Goal: Task Accomplishment & Management: Complete application form

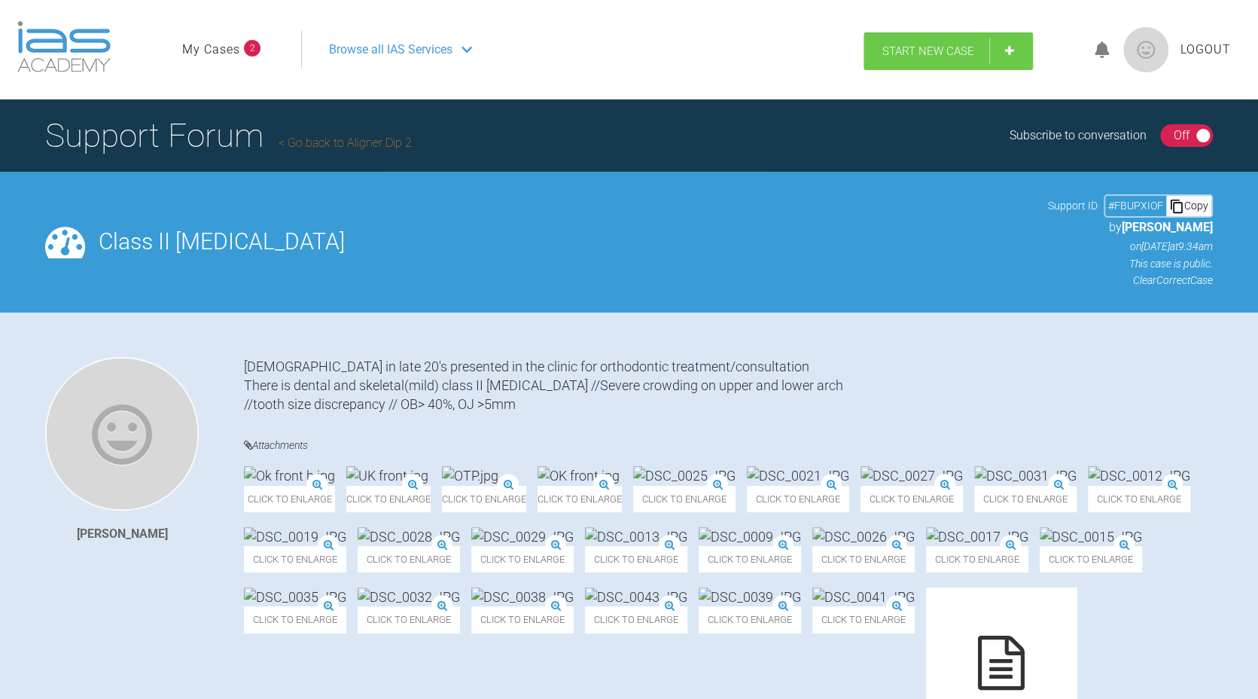
click at [947, 56] on span "Start New Case" at bounding box center [928, 51] width 92 height 14
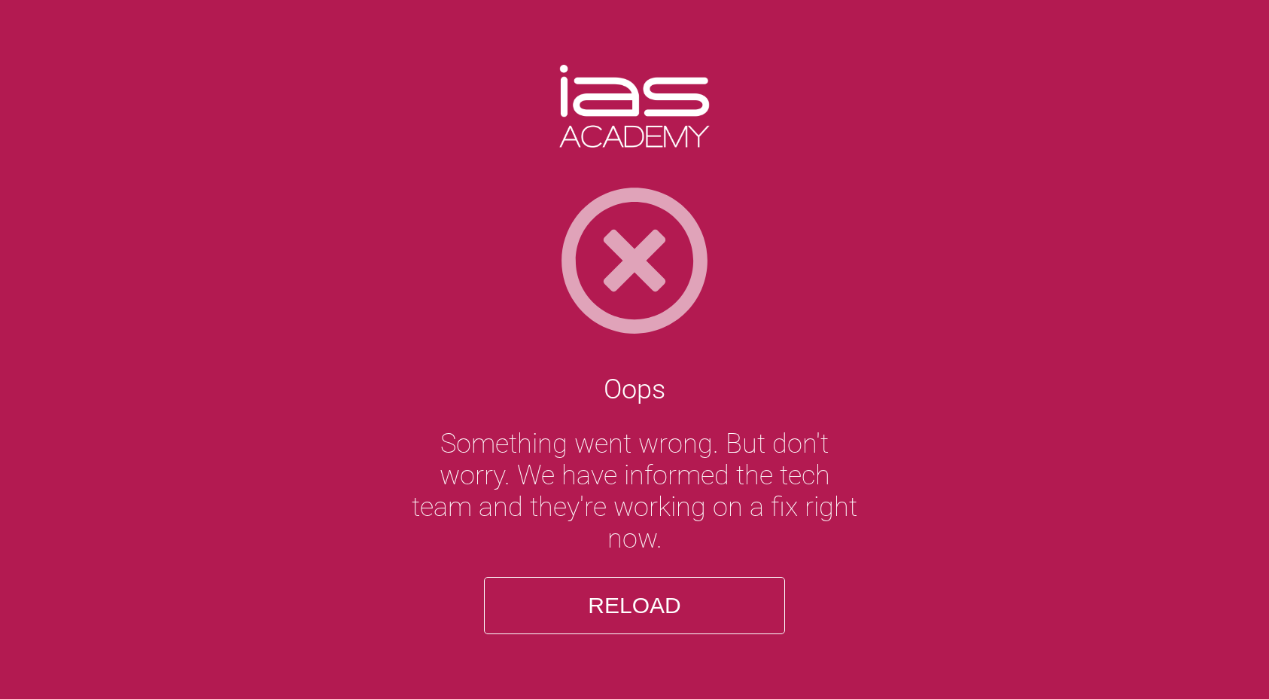
click at [681, 599] on button "Reload" at bounding box center [634, 605] width 301 height 57
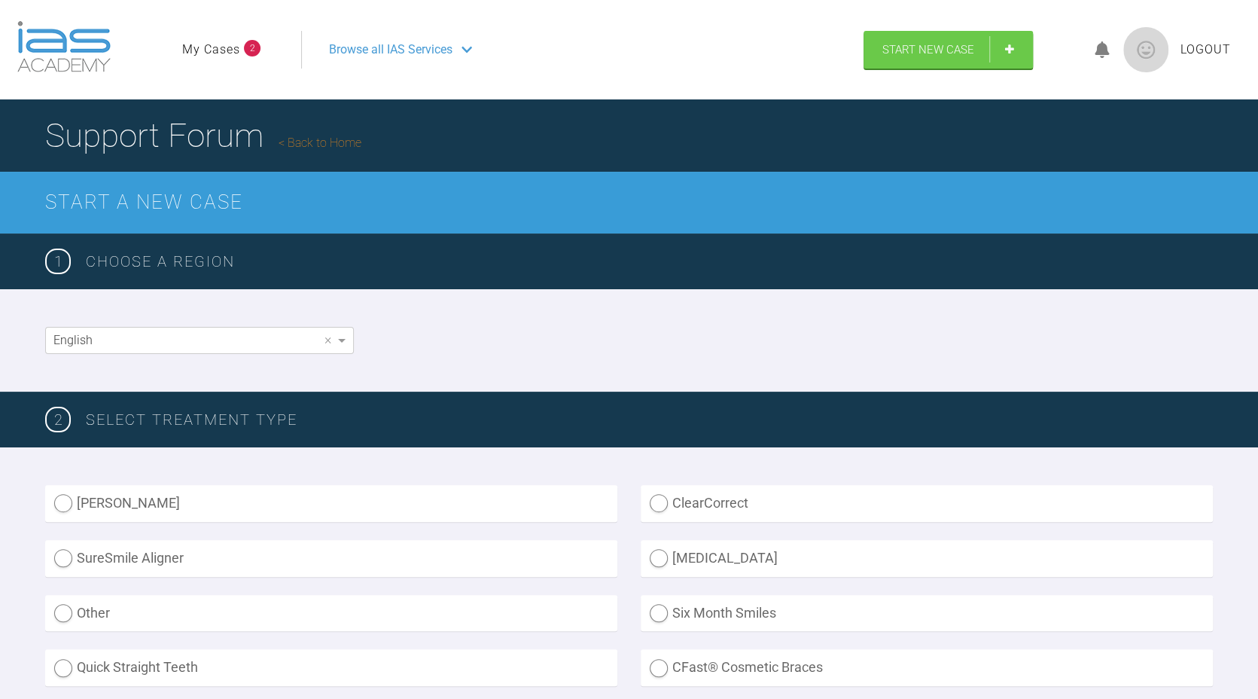
click at [774, 515] on label "ClearCorrect" at bounding box center [927, 503] width 572 height 37
radio input "true"
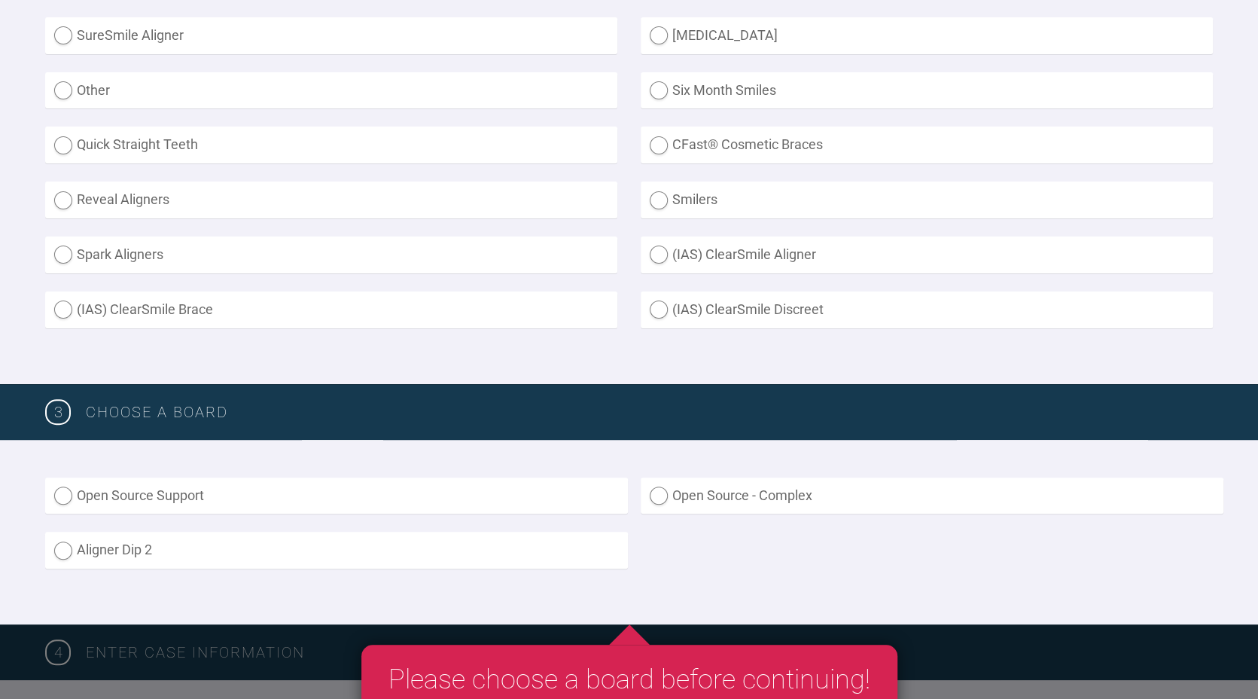
scroll to position [583, 0]
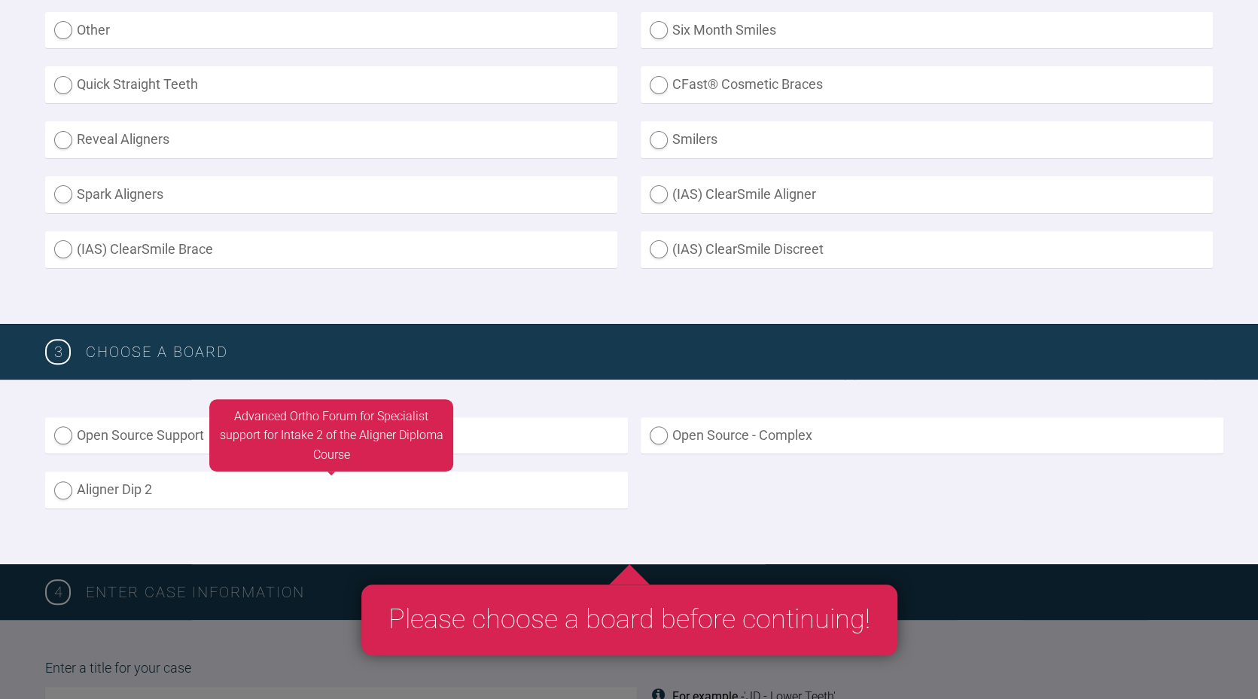
click at [459, 499] on label "Aligner Dip 2" at bounding box center [336, 489] width 583 height 37
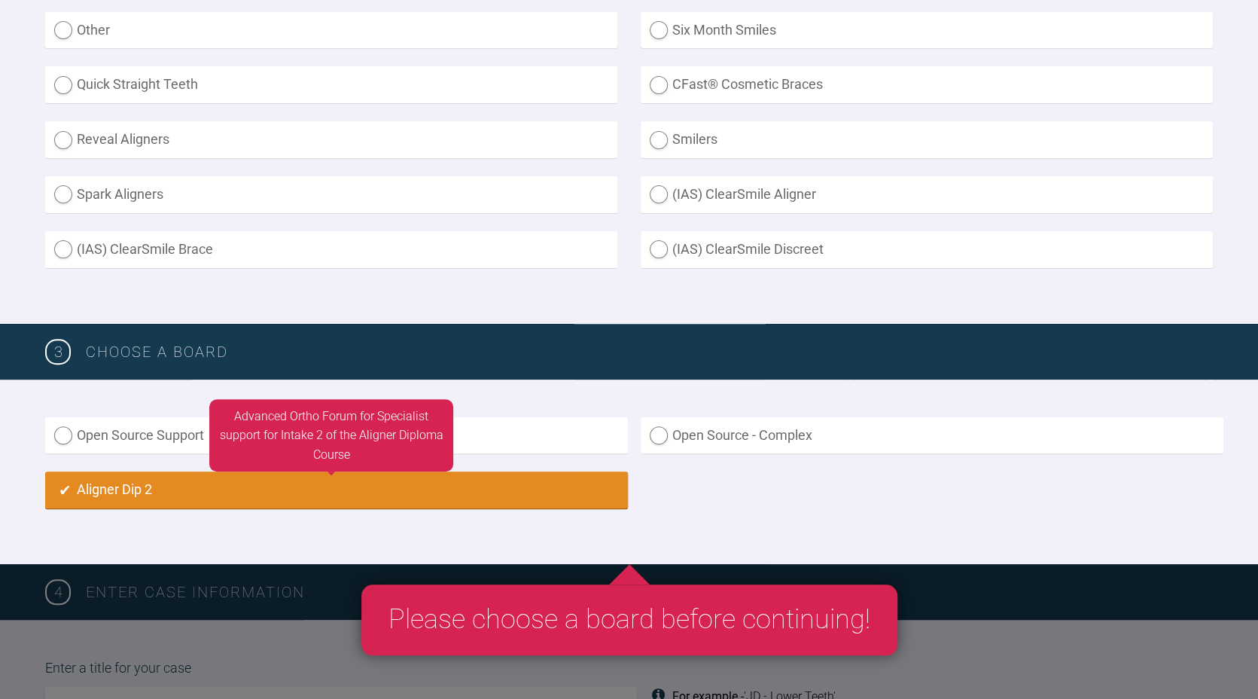
radio input "true"
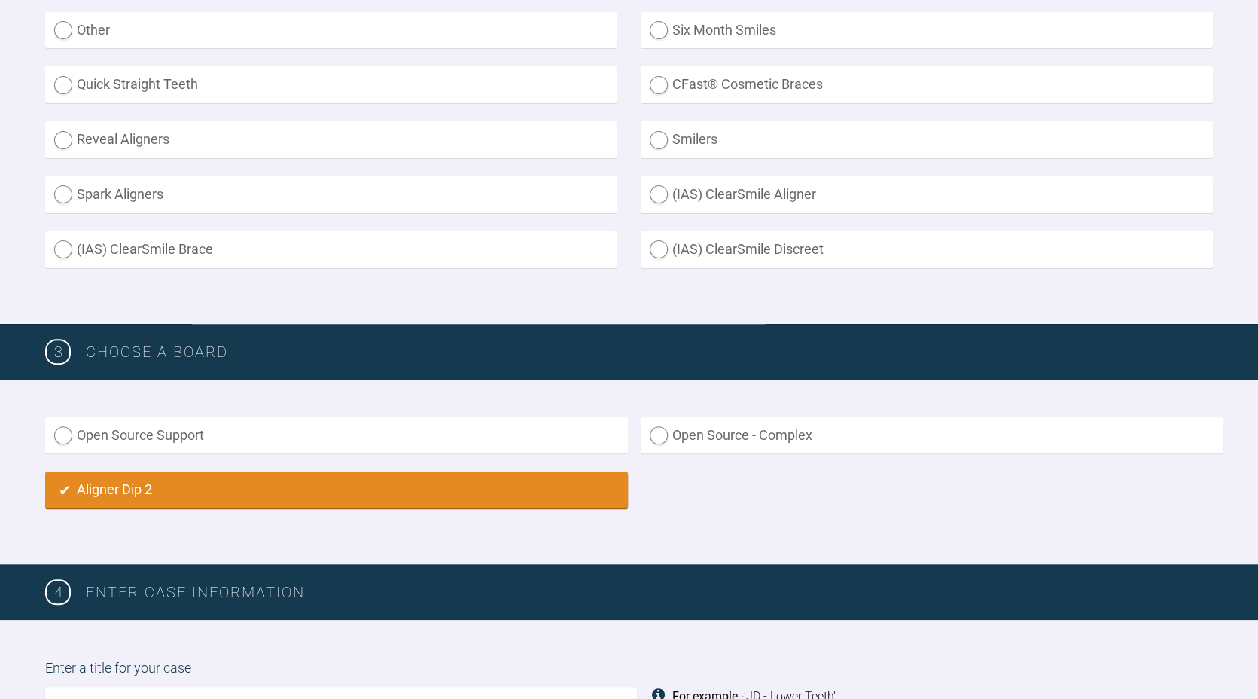
scroll to position [1056, 0]
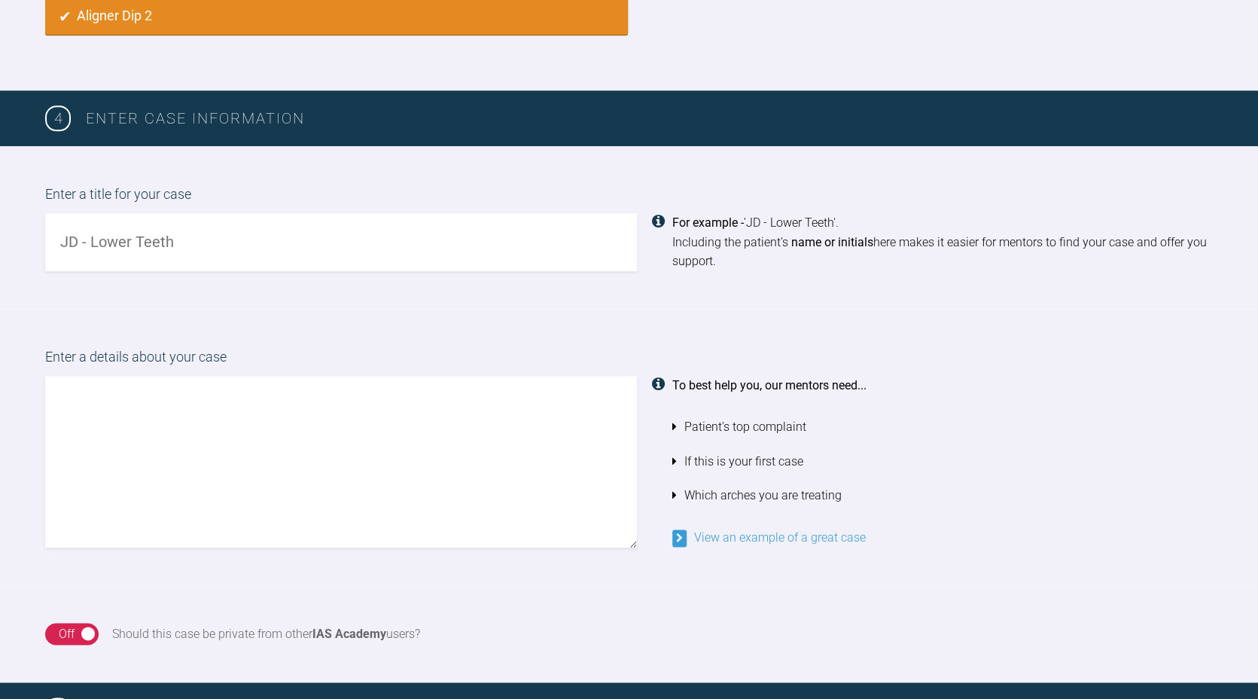
click at [270, 246] on input "text" at bounding box center [341, 242] width 592 height 58
type input "NB upper and lower"
click at [170, 398] on textarea at bounding box center [341, 462] width 592 height 172
click at [108, 398] on textarea "patient wants to improve the appearance of both upper and lower teeth" at bounding box center [341, 462] width 592 height 172
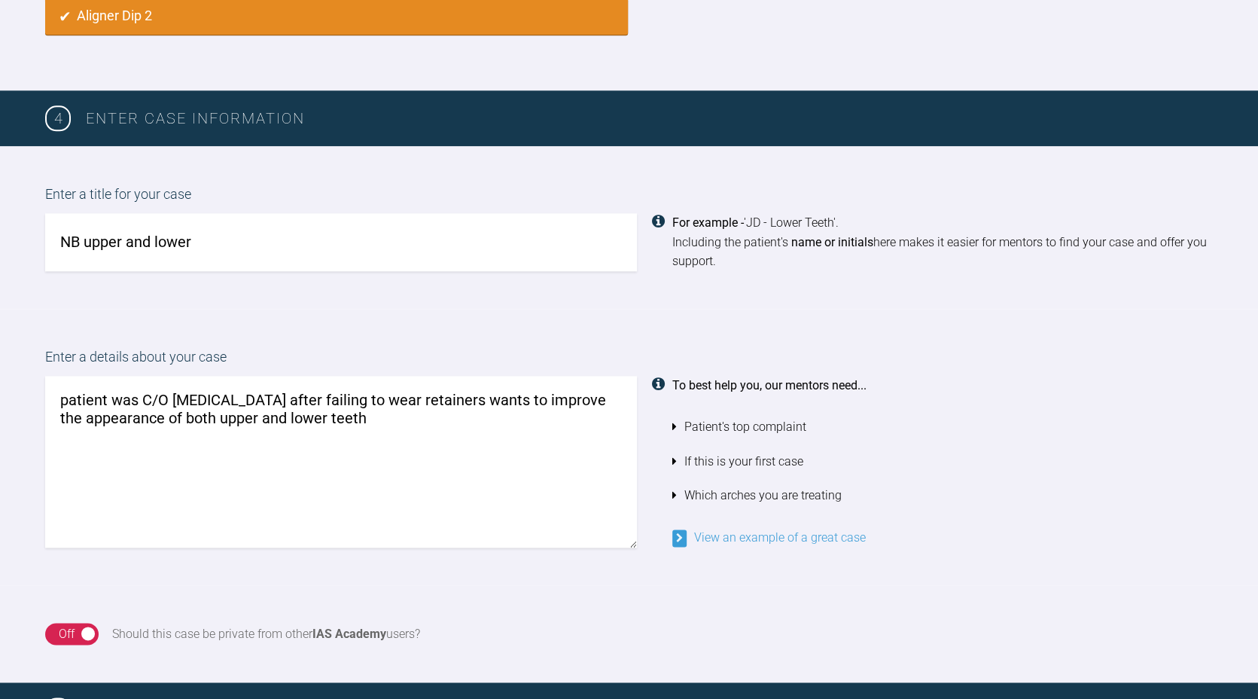
click at [300, 400] on textarea "patient was C/O crowded teeth after failing to wear retainers wants to improve …" at bounding box center [341, 462] width 592 height 172
click at [474, 400] on textarea "patient was C/O crowded teeth due to failing to wear retainers wants to improve…" at bounding box center [341, 462] width 592 height 172
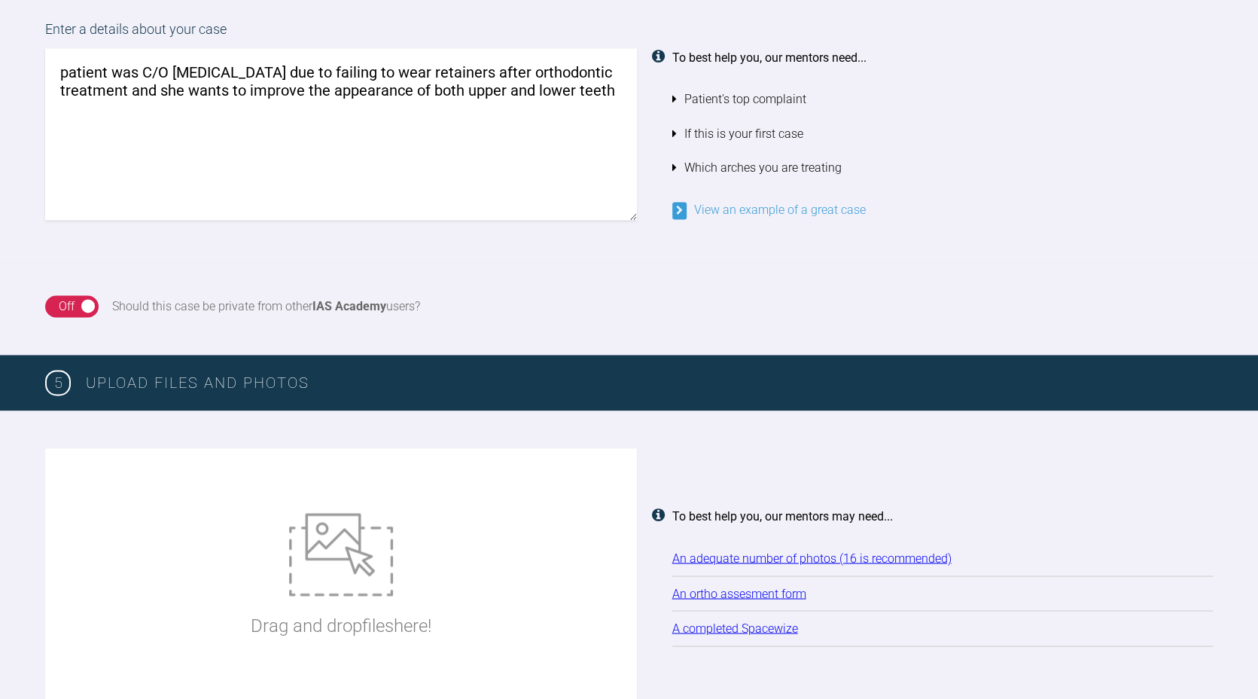
scroll to position [1364, 0]
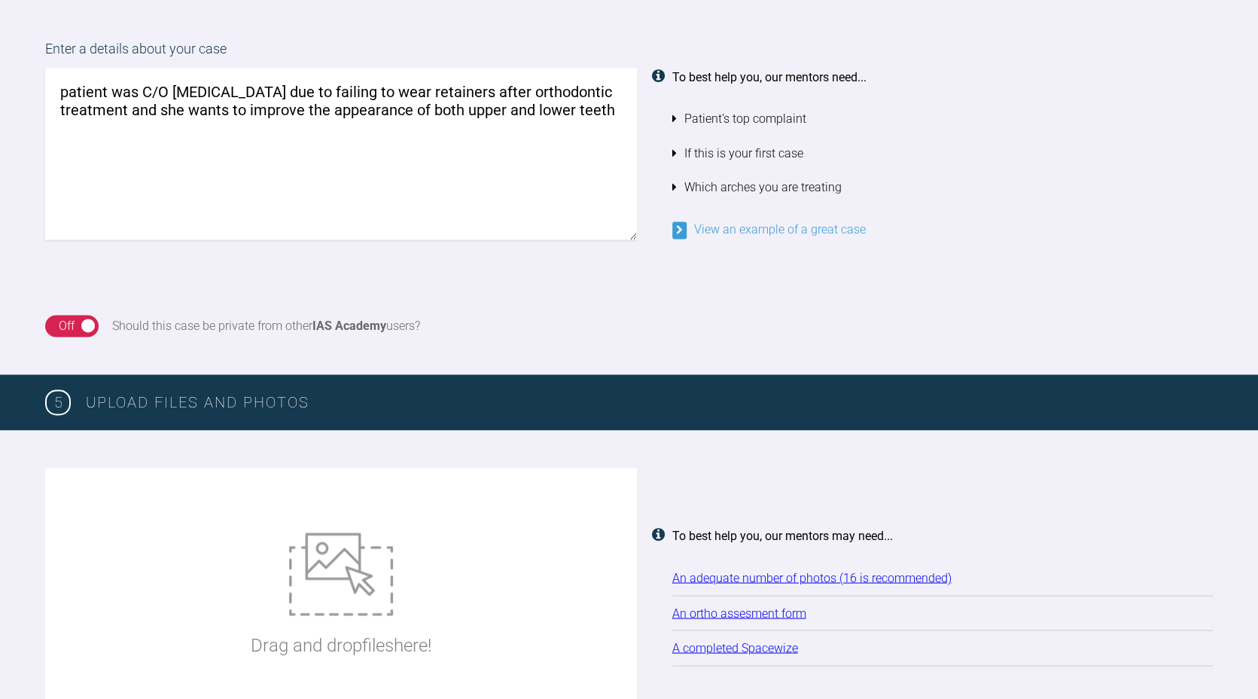
click at [608, 111] on textarea "patient was C/O crowded teeth due to failing to wear retainers after orthodonti…" at bounding box center [341, 154] width 592 height 172
click at [254, 145] on textarea "patient was C/O crowded teeth due to failing to wear retainers after orthodonti…" at bounding box center [341, 154] width 592 height 172
click at [53, 145] on textarea "patient was C/O crowded teeth due to failing to wear retainers after orthodonti…" at bounding box center [341, 154] width 592 height 172
type textarea "patient was C/O crowded teeth due to failing to wear retainers after orthodonti…"
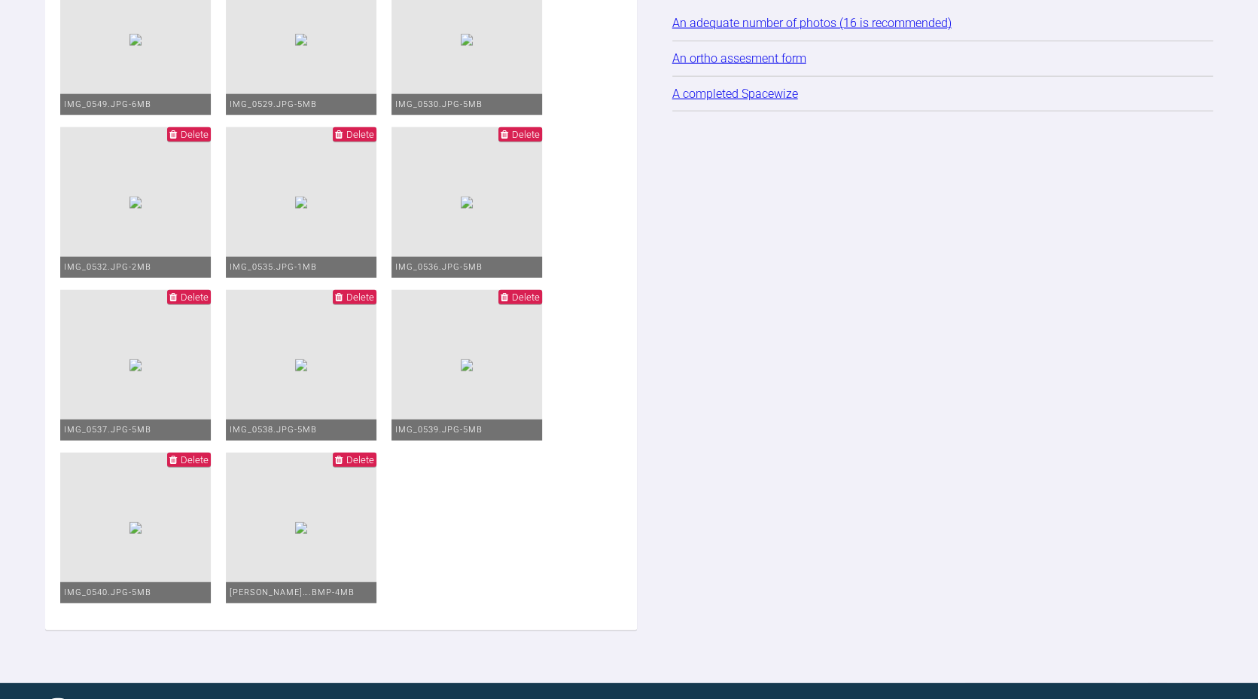
scroll to position [2375, 0]
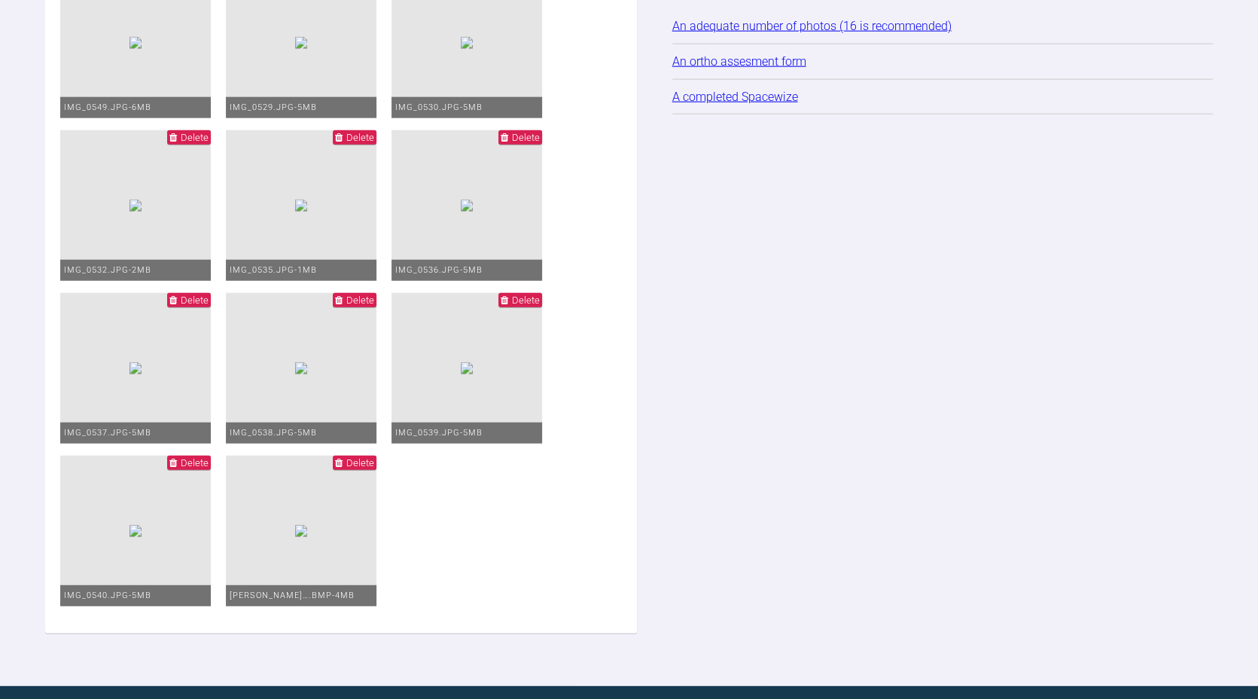
click at [769, 69] on link "An ortho assesment form" at bounding box center [739, 61] width 134 height 14
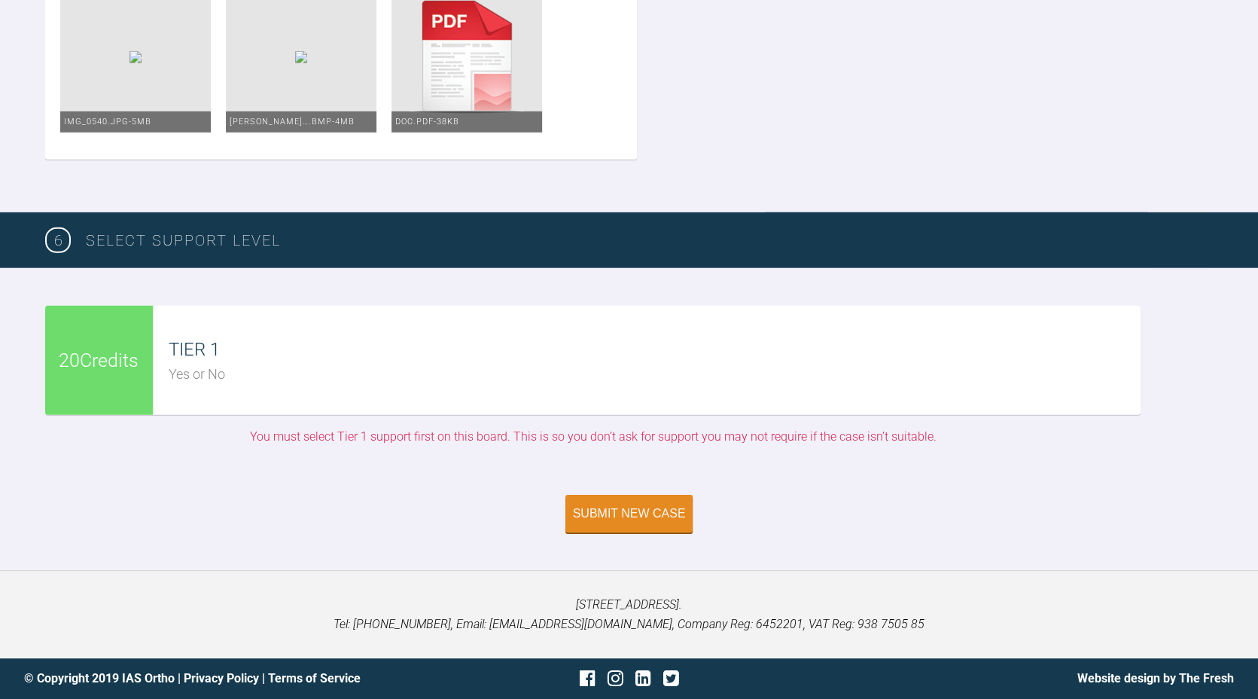
scroll to position [3338, 0]
click at [184, 373] on div "Yes or No" at bounding box center [655, 375] width 972 height 22
click at [303, 361] on div "TIER 1" at bounding box center [655, 349] width 972 height 29
click at [204, 376] on div "Yes or No" at bounding box center [655, 375] width 972 height 22
click at [175, 371] on div "Yes or No" at bounding box center [655, 375] width 972 height 22
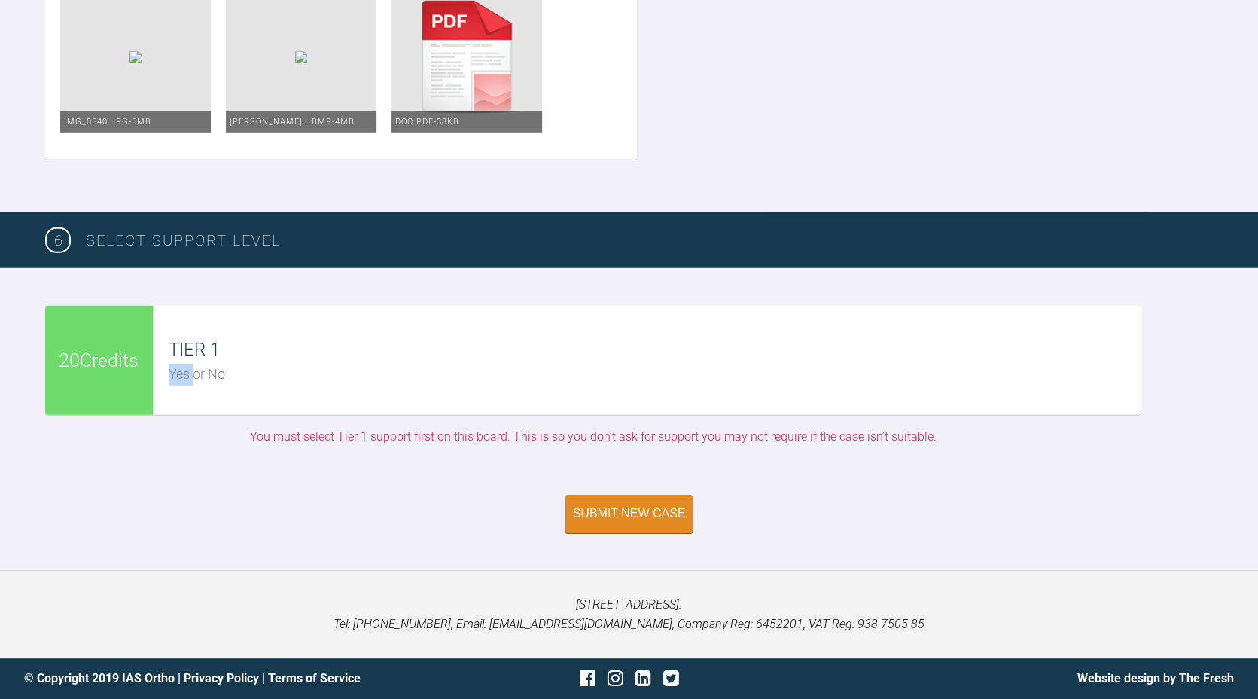
click at [175, 371] on div "Yes or No" at bounding box center [655, 375] width 972 height 22
click at [355, 352] on div "TIER 1" at bounding box center [655, 349] width 972 height 29
drag, startPoint x: 223, startPoint y: 346, endPoint x: 206, endPoint y: 349, distance: 16.8
click at [206, 349] on div "TIER 1" at bounding box center [655, 349] width 972 height 29
click at [658, 504] on button "Submit New Case" at bounding box center [629, 515] width 128 height 38
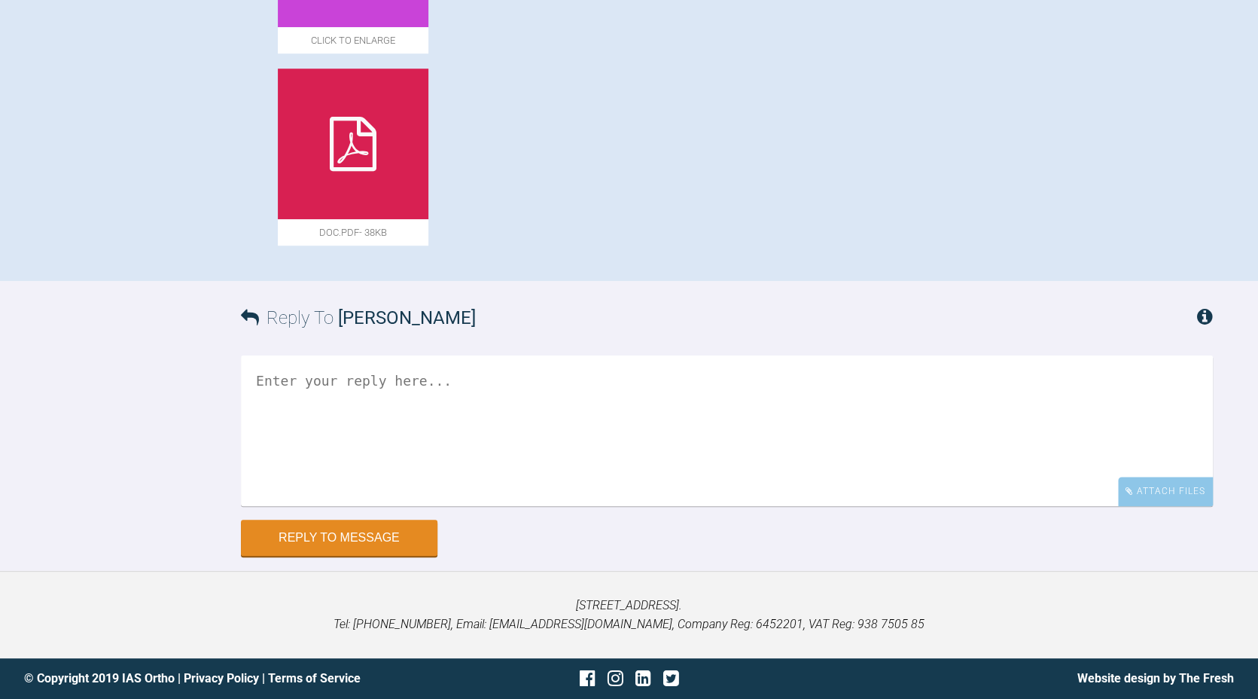
scroll to position [891, 0]
